Goal: Information Seeking & Learning: Find specific fact

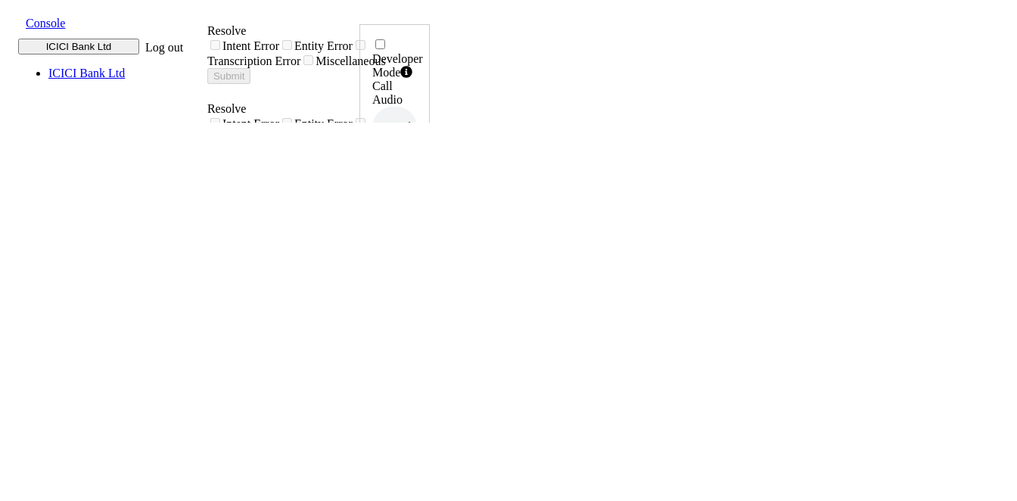
drag, startPoint x: 261, startPoint y: 174, endPoint x: 478, endPoint y: 174, distance: 217.2
copy div "ग्राहक सेवा अधिकारी से बात करा के"
drag, startPoint x: 262, startPoint y: 345, endPoint x: 363, endPoint y: 345, distance: 101.4
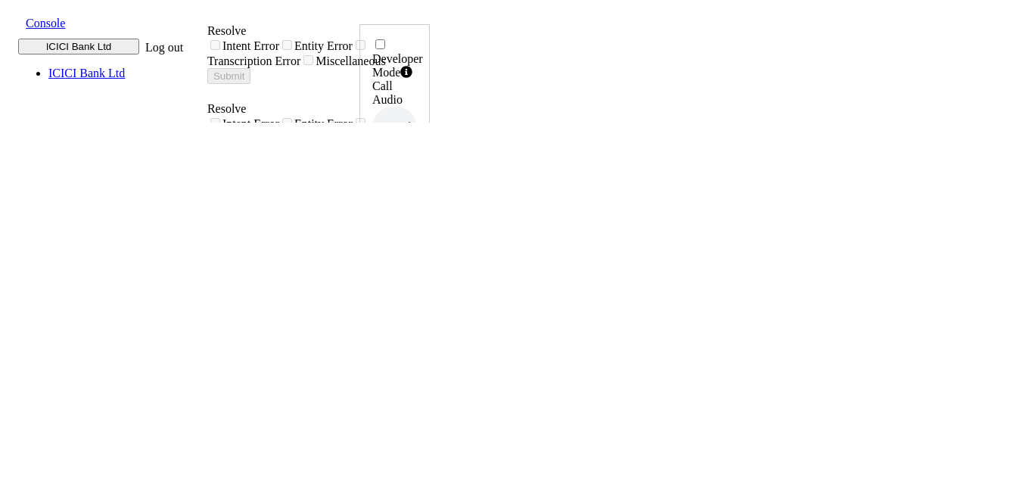
copy div "बिलिंग साइकल"
click at [417, 359] on h6 "8279989796" at bounding box center [394, 363] width 45 height 9
copy h6 "8279989796"
drag, startPoint x: 259, startPoint y: 153, endPoint x: 424, endPoint y: 160, distance: 165.1
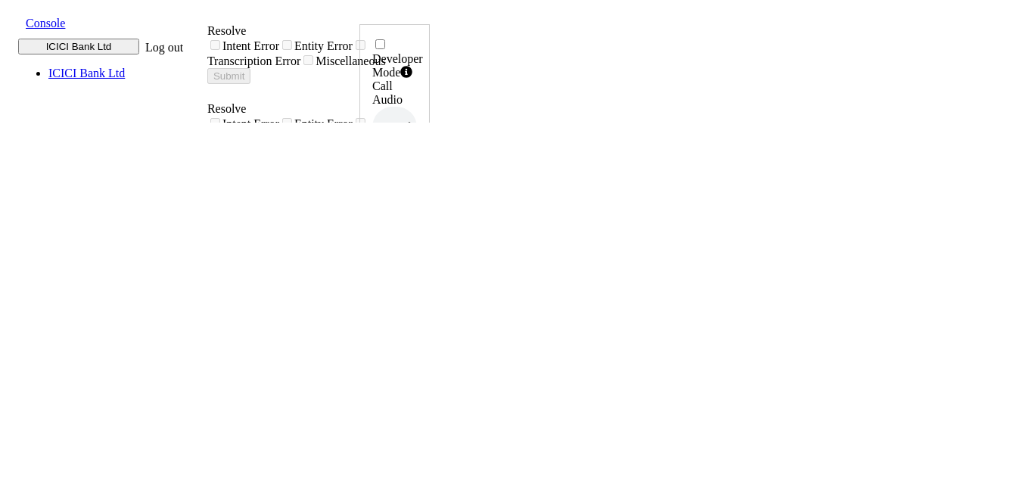
click at [417, 359] on h6 "8074050018" at bounding box center [394, 363] width 45 height 9
copy h6 "8074050018"
drag, startPoint x: 266, startPoint y: 170, endPoint x: 358, endPoint y: 180, distance: 92.8
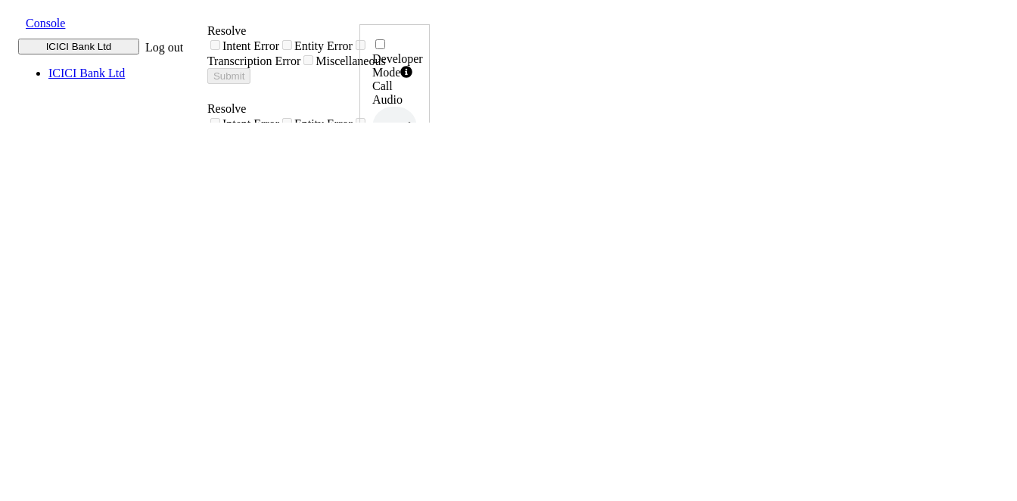
copy div "क्रेडिट कार्ड"
drag, startPoint x: 263, startPoint y: 338, endPoint x: 375, endPoint y: 337, distance: 111.2
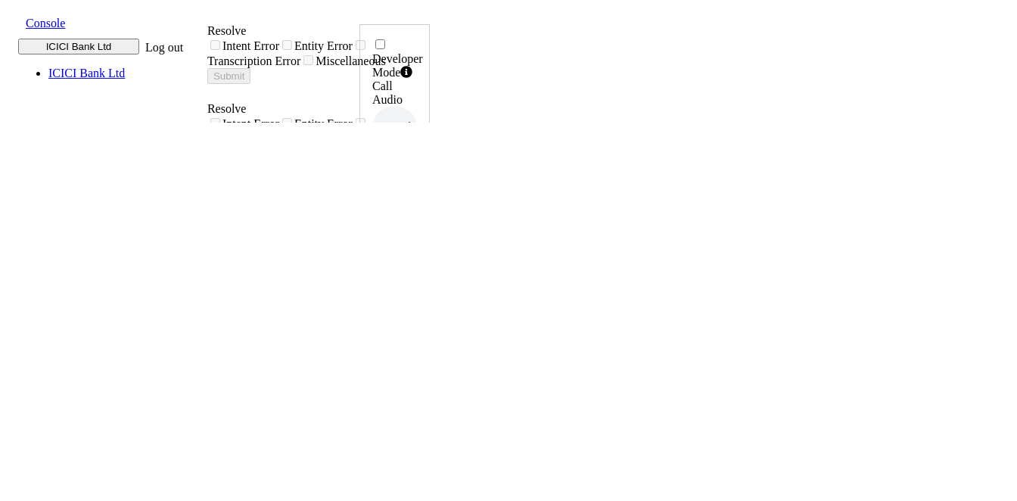
copy div "बिलिंग साइकल"
drag, startPoint x: 260, startPoint y: 174, endPoint x: 474, endPoint y: 173, distance: 213.4
copy div "क्रेडिट कार्ड पेमेंट कब करनी है"
click at [417, 359] on h6 "7879554679" at bounding box center [394, 363] width 45 height 9
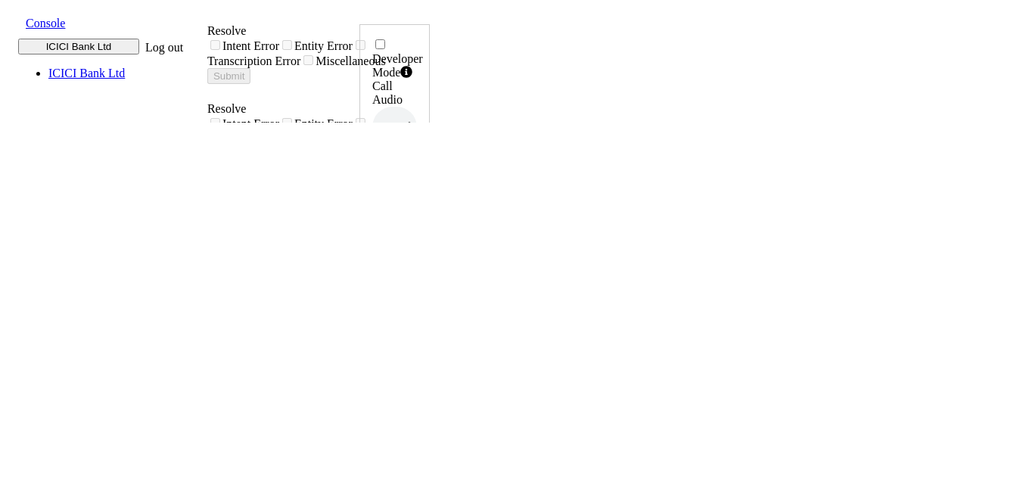
click at [417, 359] on h6 "7879554679" at bounding box center [394, 363] width 45 height 9
copy h6 "7879554679"
click at [417, 359] on h6 "6289287029" at bounding box center [394, 363] width 45 height 9
copy h6 "6289287029"
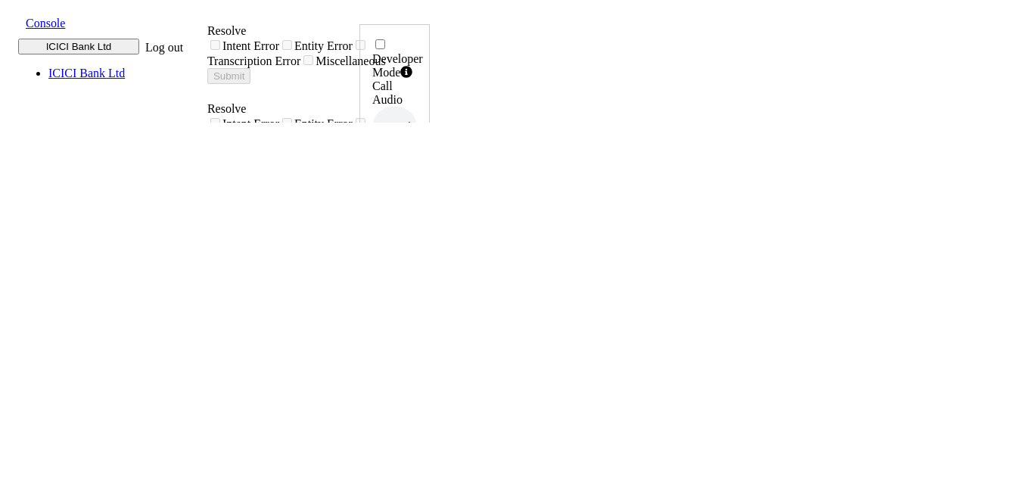
drag, startPoint x: 260, startPoint y: 176, endPoint x: 560, endPoint y: 165, distance: 299.8
copy div "मुझे क्रेडिट कार्ड बिल के बारे में जान करि चाहिए"
